Goal: Task Accomplishment & Management: Complete application form

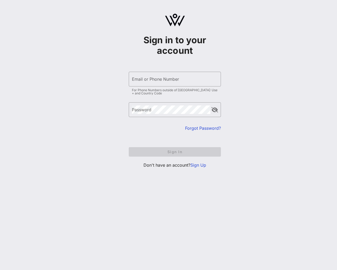
type input "sample@email.tst"
